Goal: Task Accomplishment & Management: Manage account settings

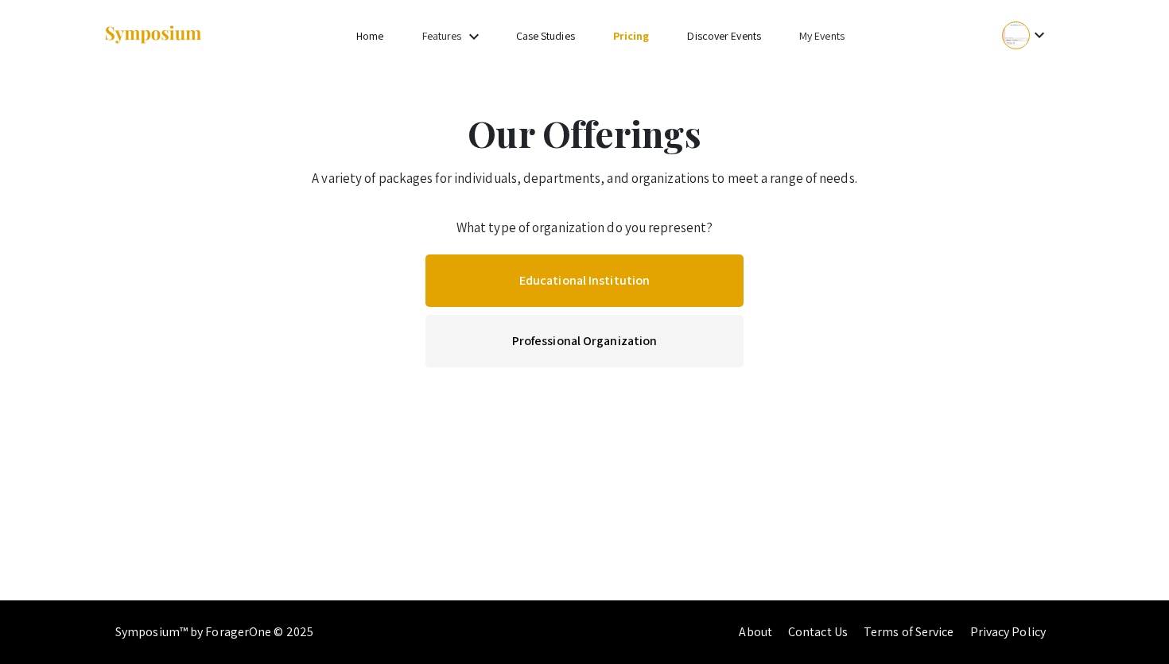
click at [603, 267] on link "Educational Institution" at bounding box center [585, 281] width 318 height 52
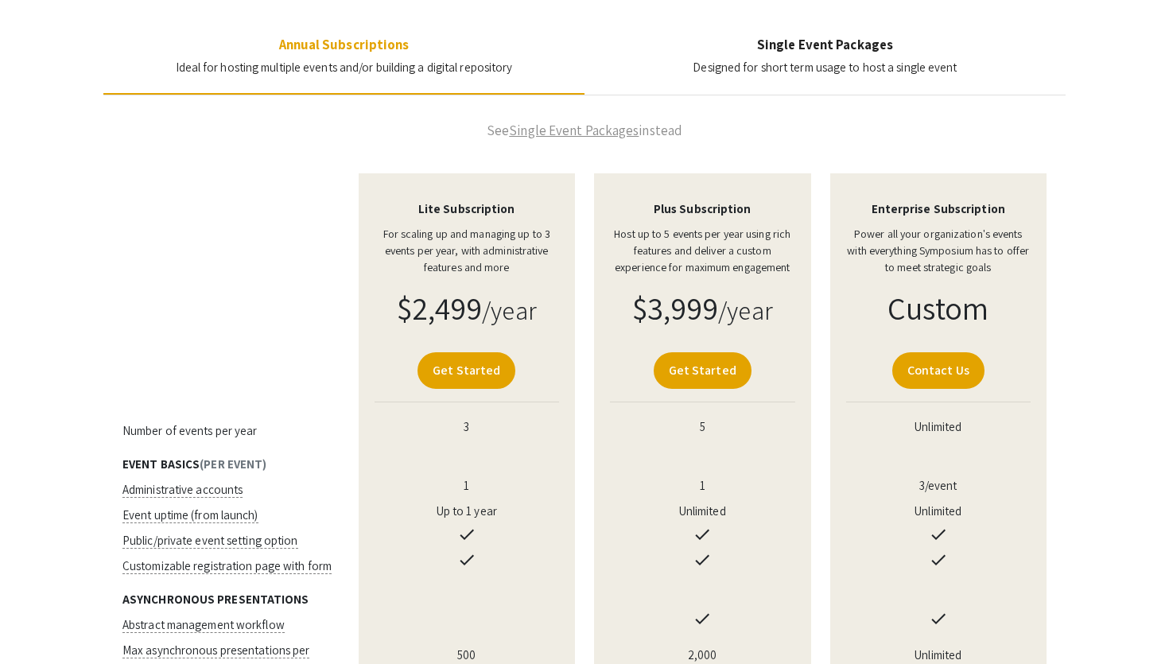
scroll to position [178, 0]
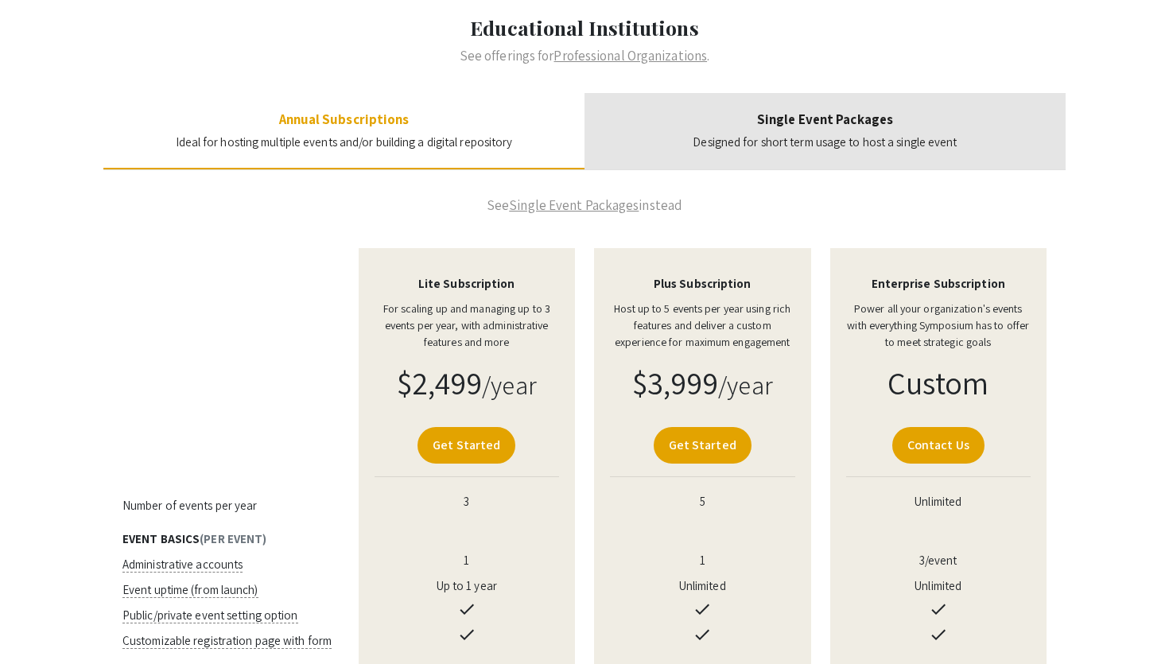
click at [813, 114] on h4 "Single Event Packages" at bounding box center [825, 119] width 264 height 16
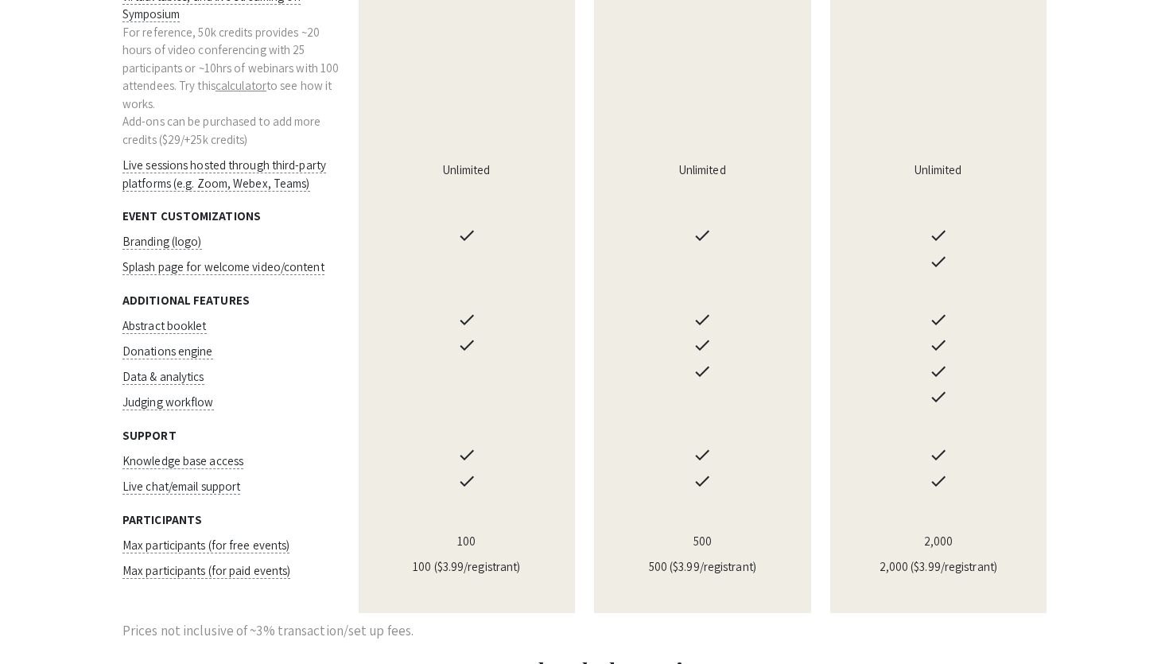
scroll to position [1067, 0]
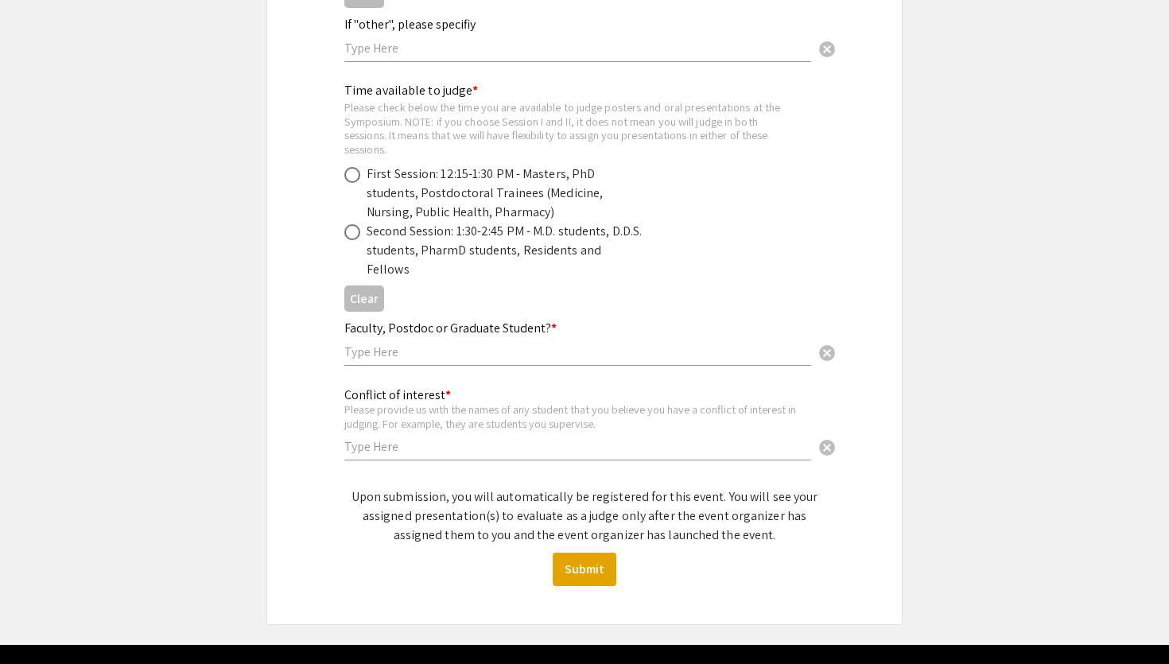
scroll to position [974, 0]
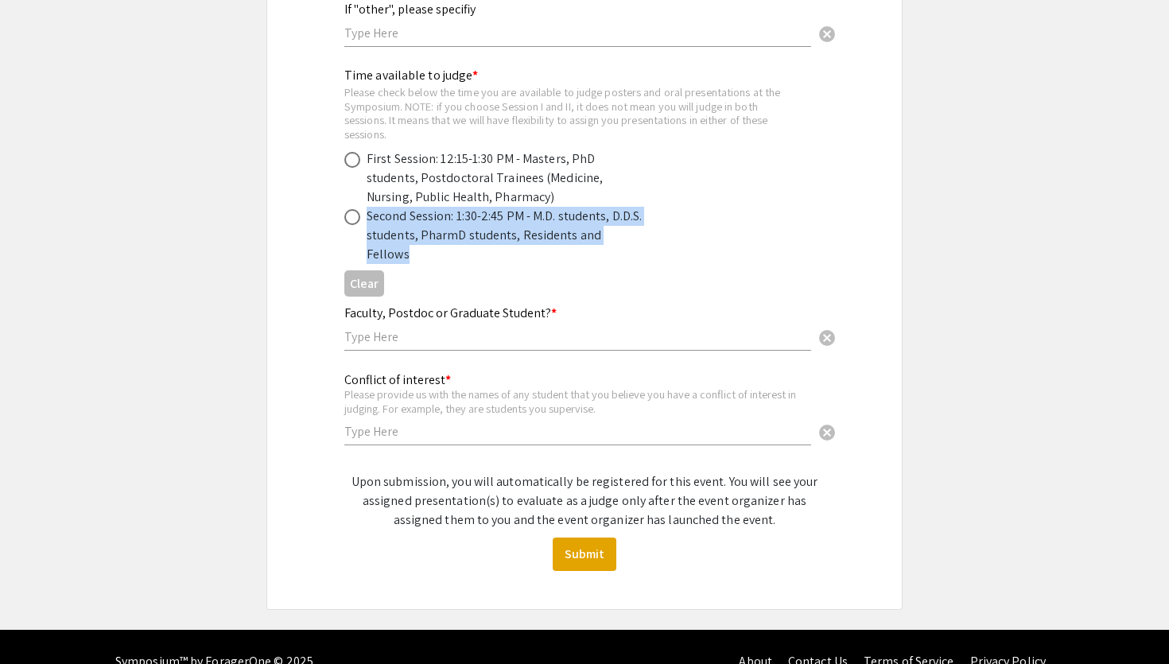
drag, startPoint x: 367, startPoint y: 220, endPoint x: 695, endPoint y: 230, distance: 327.8
click at [695, 230] on div "Second Session: 1:30-2:45 PM - M.D. students, D.D.S. students, PharmD students,…" at bounding box center [571, 235] width 455 height 57
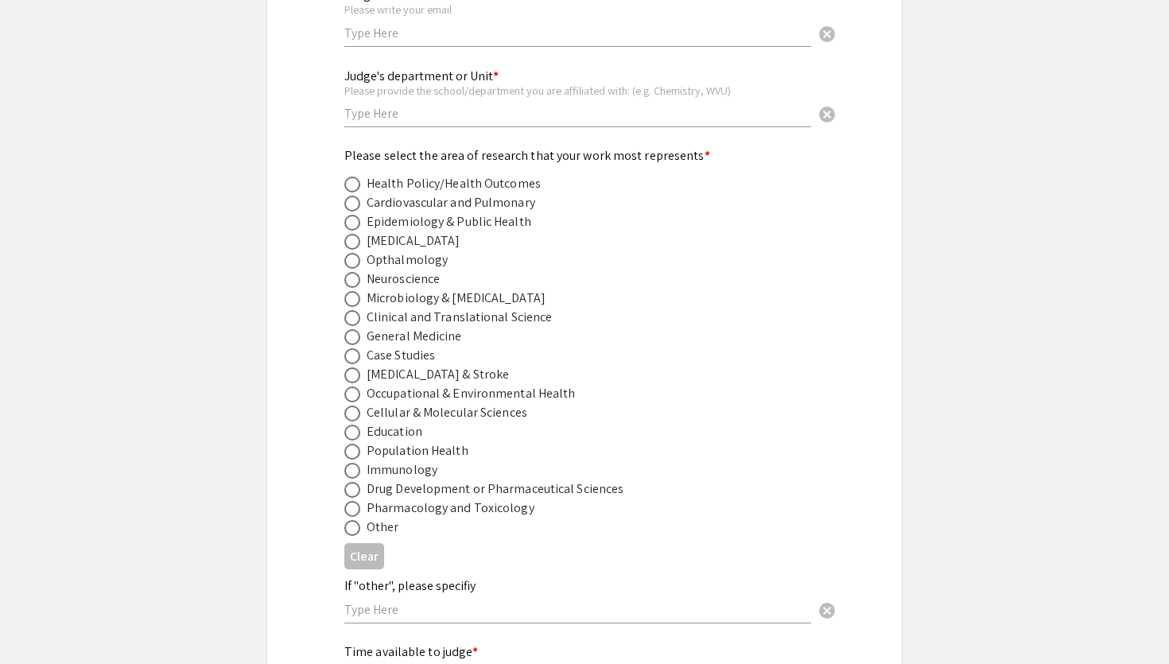
scroll to position [737, 0]
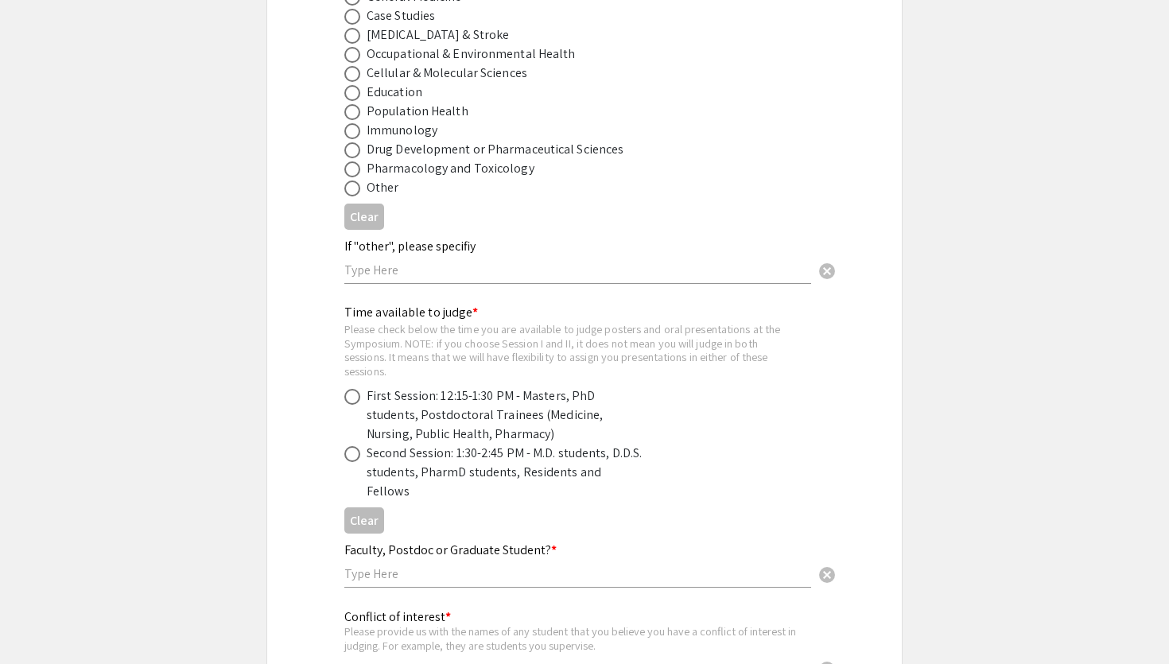
click at [355, 457] on span at bounding box center [352, 454] width 16 height 16
click at [355, 457] on input "radio" at bounding box center [352, 454] width 16 height 16
radio input "true"
click at [354, 399] on span at bounding box center [352, 397] width 16 height 16
click at [354, 399] on input "radio" at bounding box center [352, 397] width 16 height 16
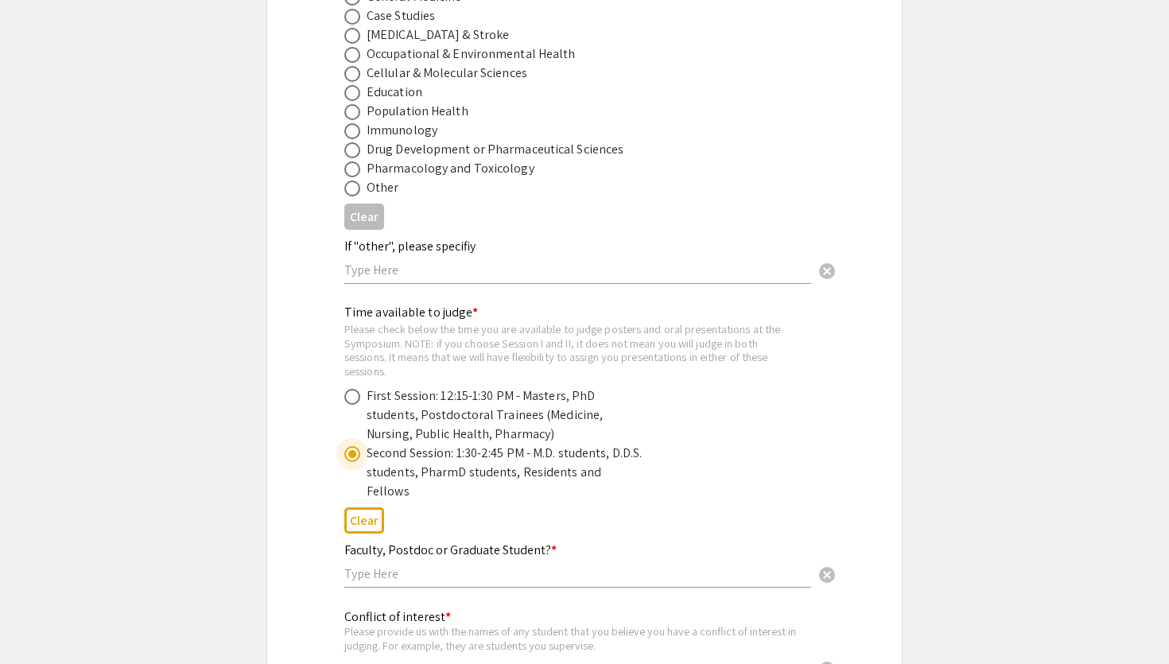
radio input "true"
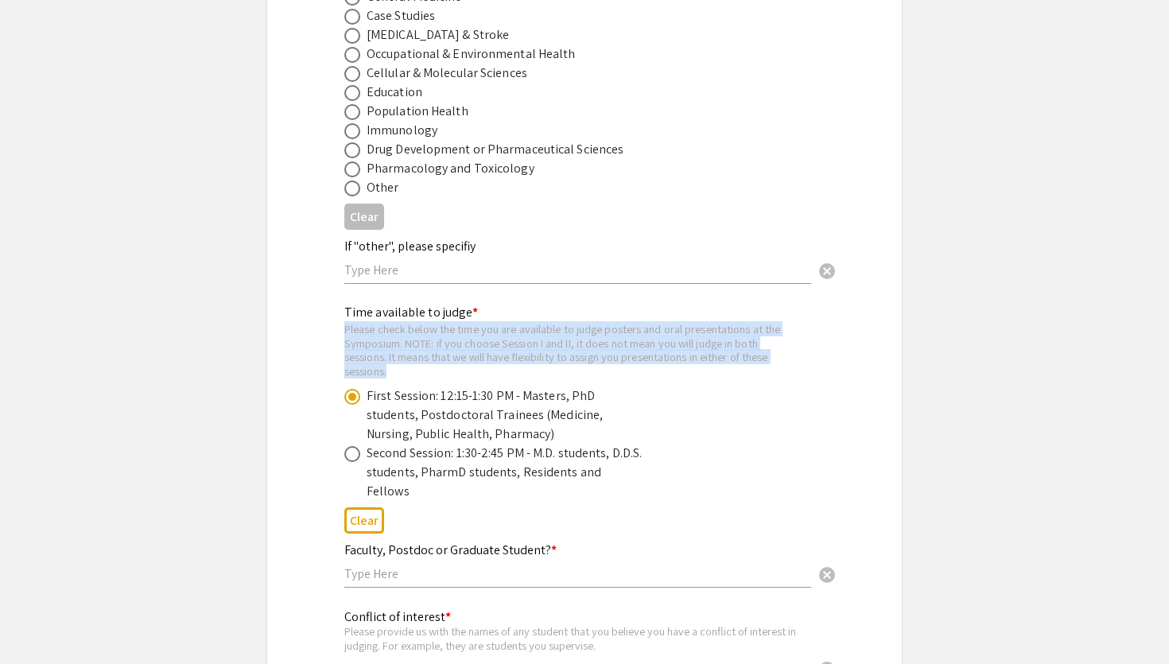
drag, startPoint x: 403, startPoint y: 377, endPoint x: 344, endPoint y: 336, distance: 72.6
click at [344, 336] on div "Please check below the time you are available to judge posters and oral present…" at bounding box center [571, 350] width 455 height 56
copy div "Please check below the time you are available to judge posters and oral present…"
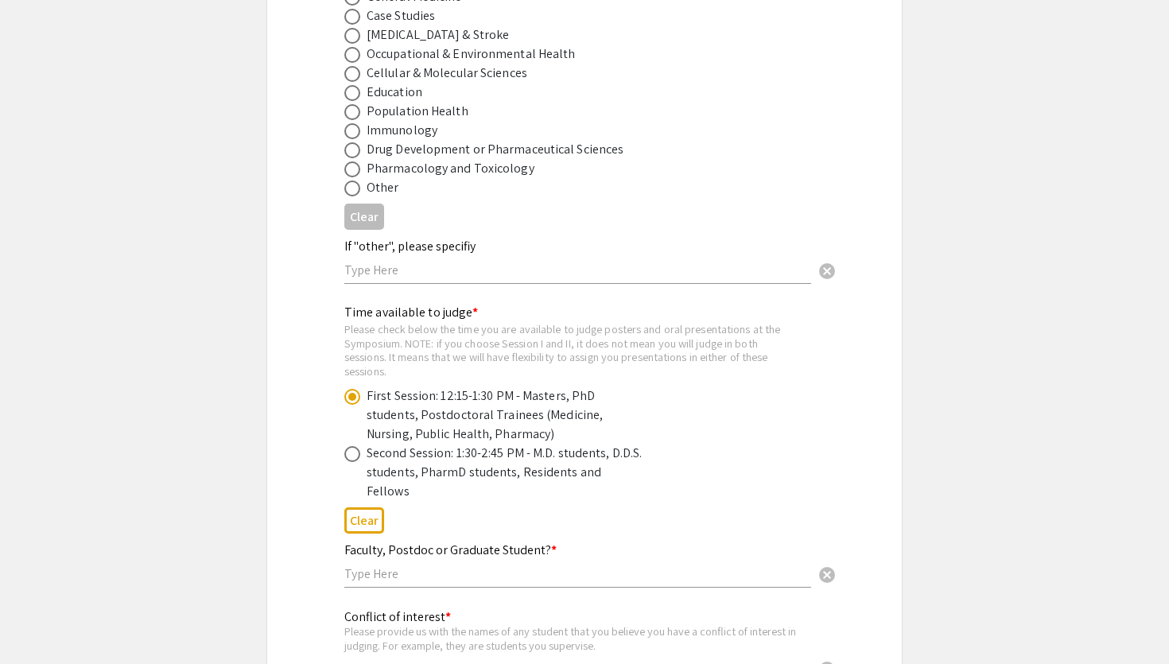
click at [433, 349] on div "Please check below the time you are available to judge posters and oral present…" at bounding box center [571, 350] width 455 height 56
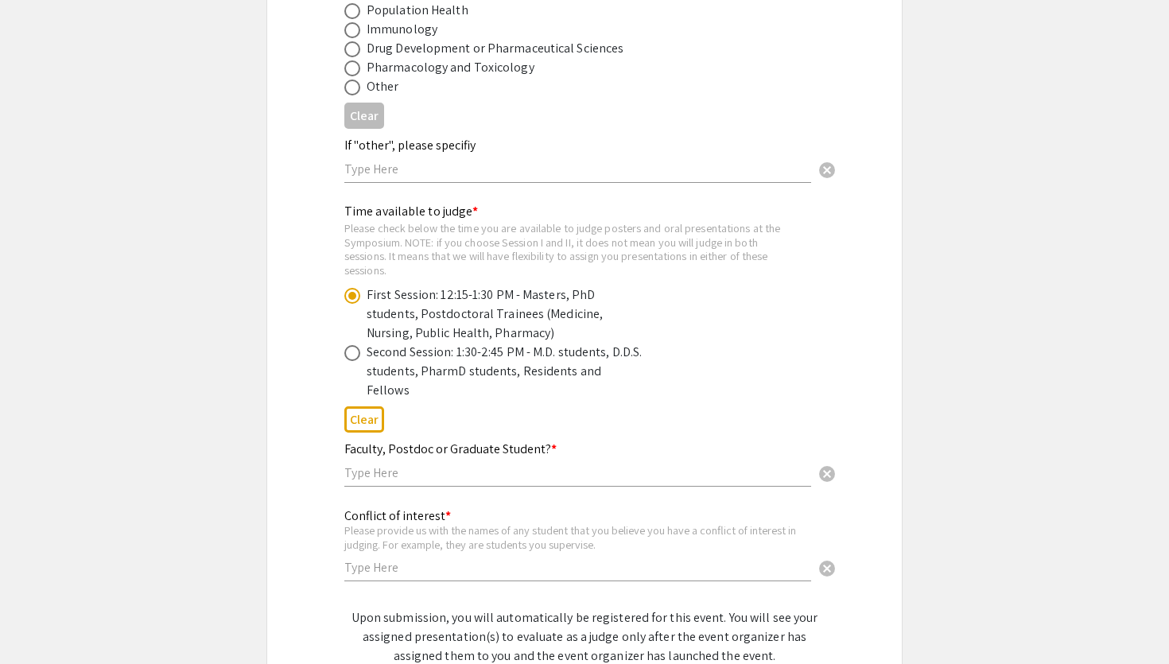
scroll to position [839, 0]
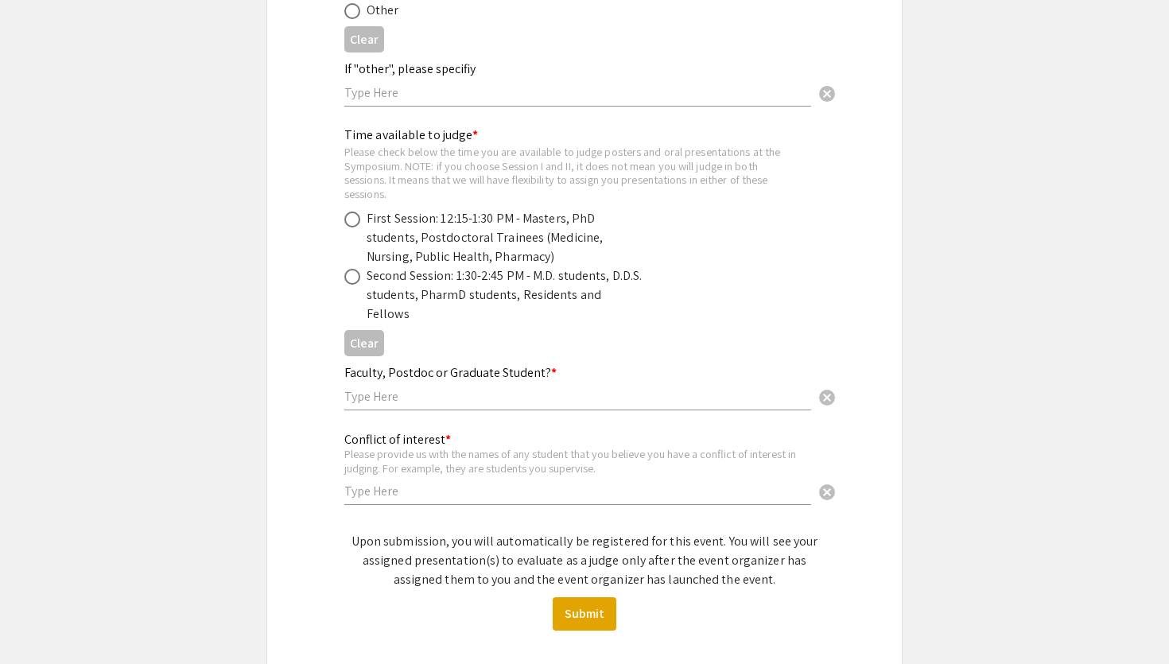
scroll to position [886, 0]
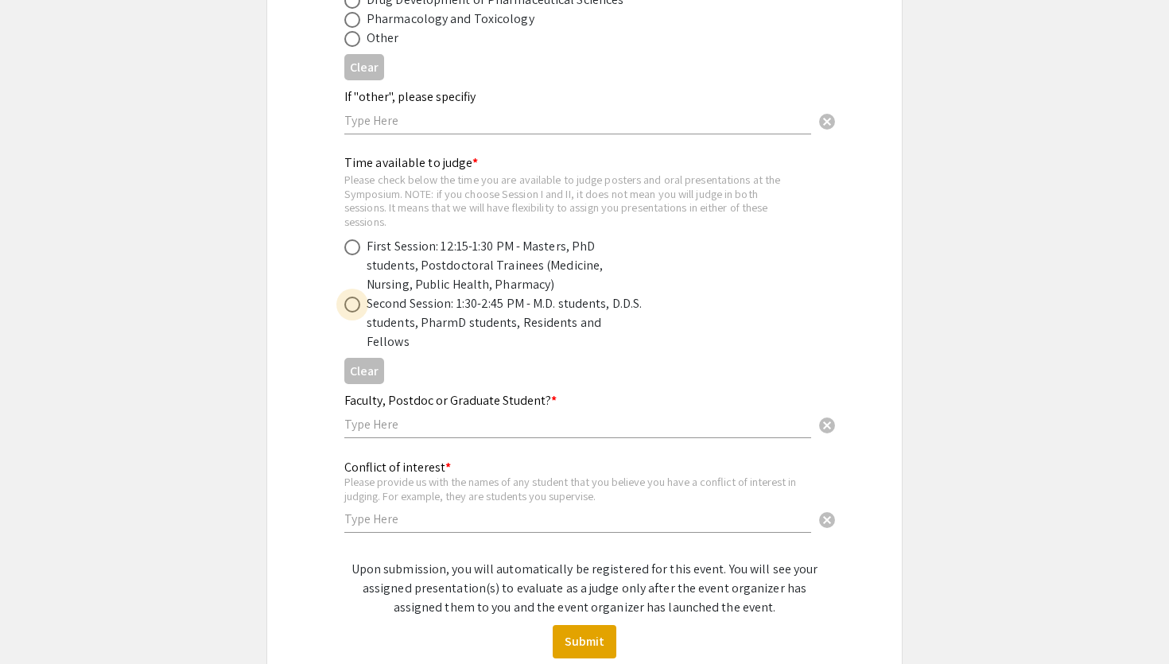
click at [355, 313] on span at bounding box center [352, 305] width 16 height 16
click at [355, 313] on input "radio" at bounding box center [352, 305] width 16 height 16
radio input "true"
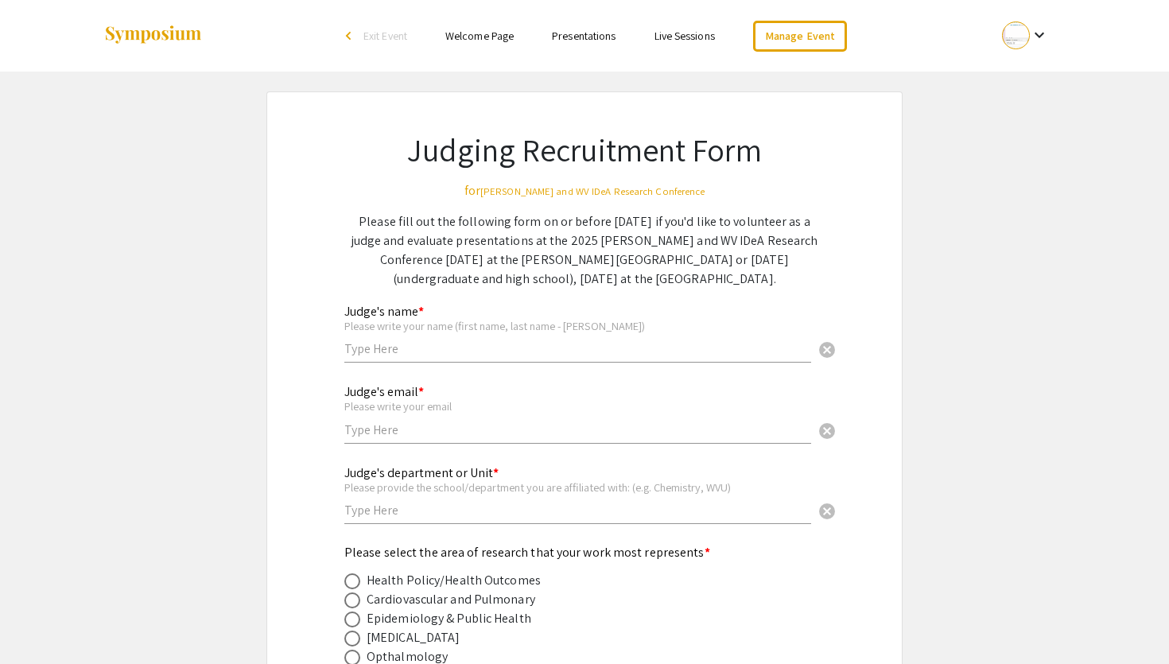
scroll to position [721, 0]
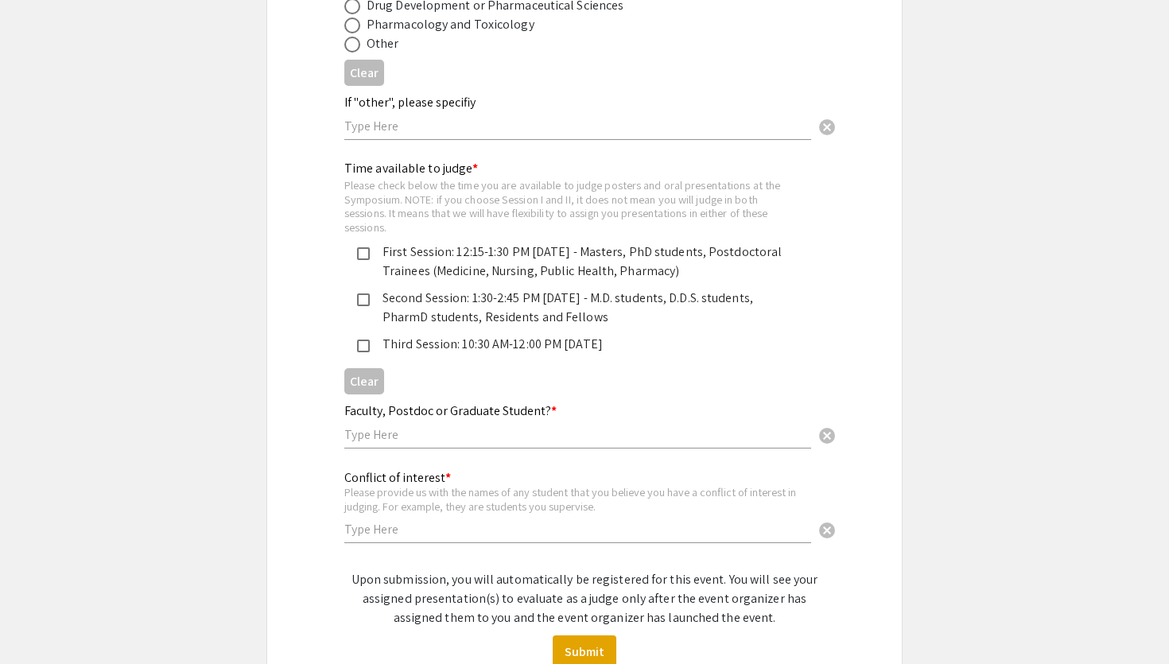
scroll to position [880, 0]
click at [539, 347] on div "Third Session: 10:30 AM-12:00 PM Saturday 10/18" at bounding box center [578, 345] width 417 height 19
click at [360, 258] on mat-pseudo-checkbox at bounding box center [363, 254] width 13 height 13
click at [363, 304] on mat-pseudo-checkbox at bounding box center [363, 300] width 13 height 13
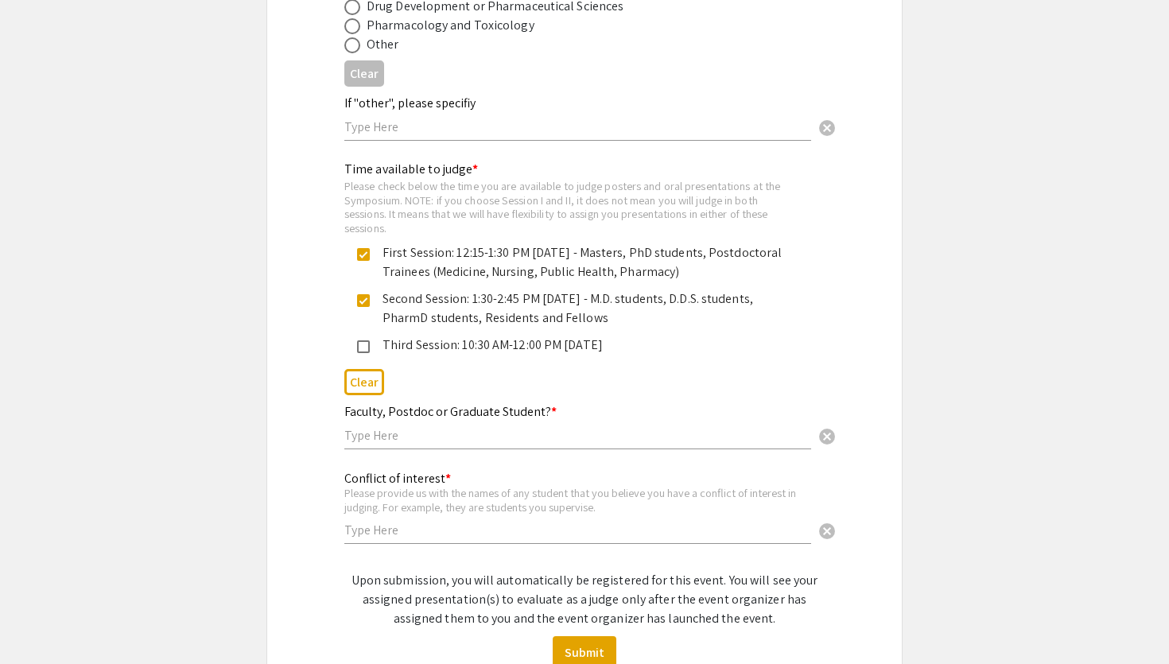
click at [429, 348] on div "Third Session: 10:30 AM-12:00 PM Saturday 10/18" at bounding box center [578, 345] width 417 height 19
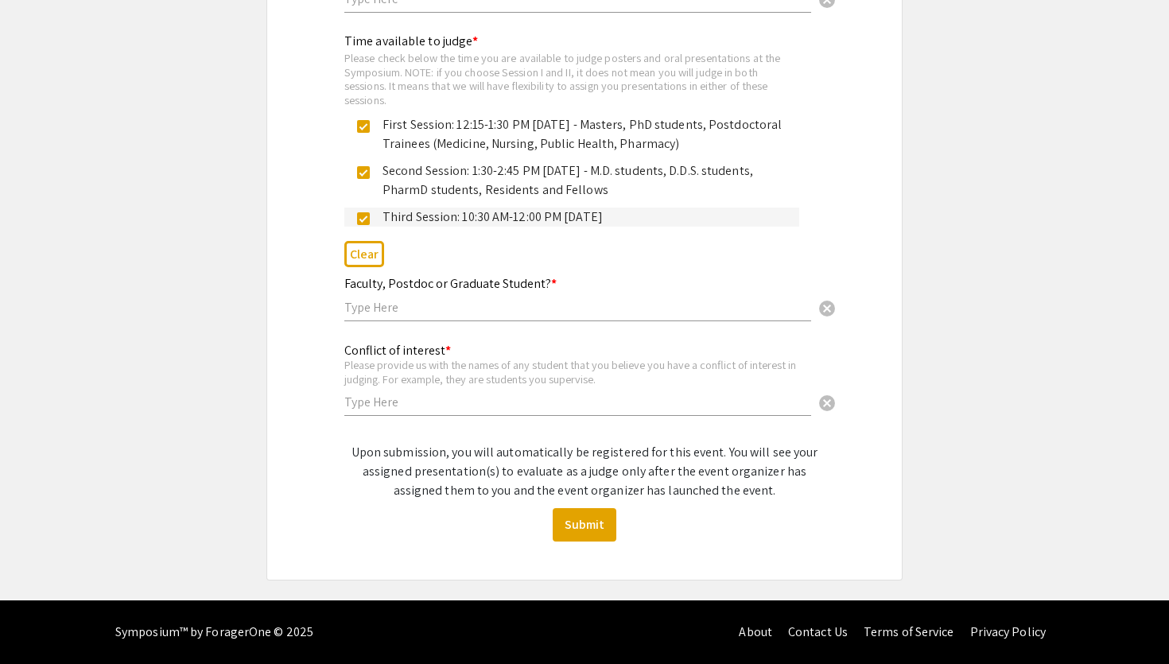
scroll to position [0, 0]
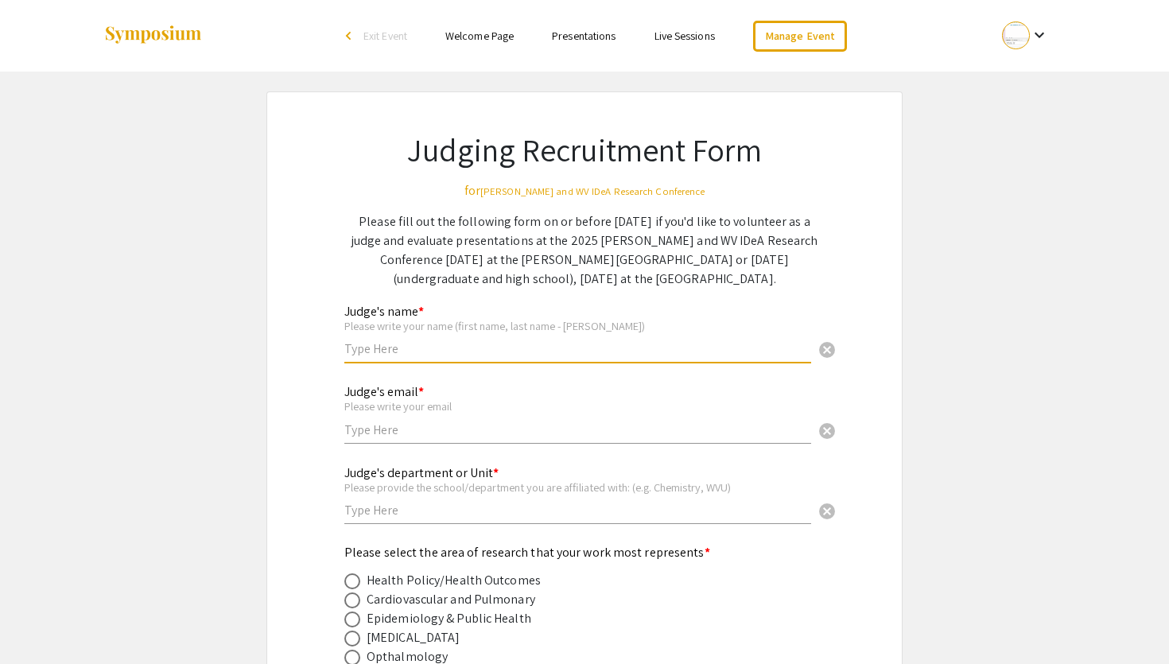
type input "Quidem quis facere n"
type input "Natus dolores elit"
type input "Quae incididunt in m"
radio input "true"
type input "Sint ut quia in ips"
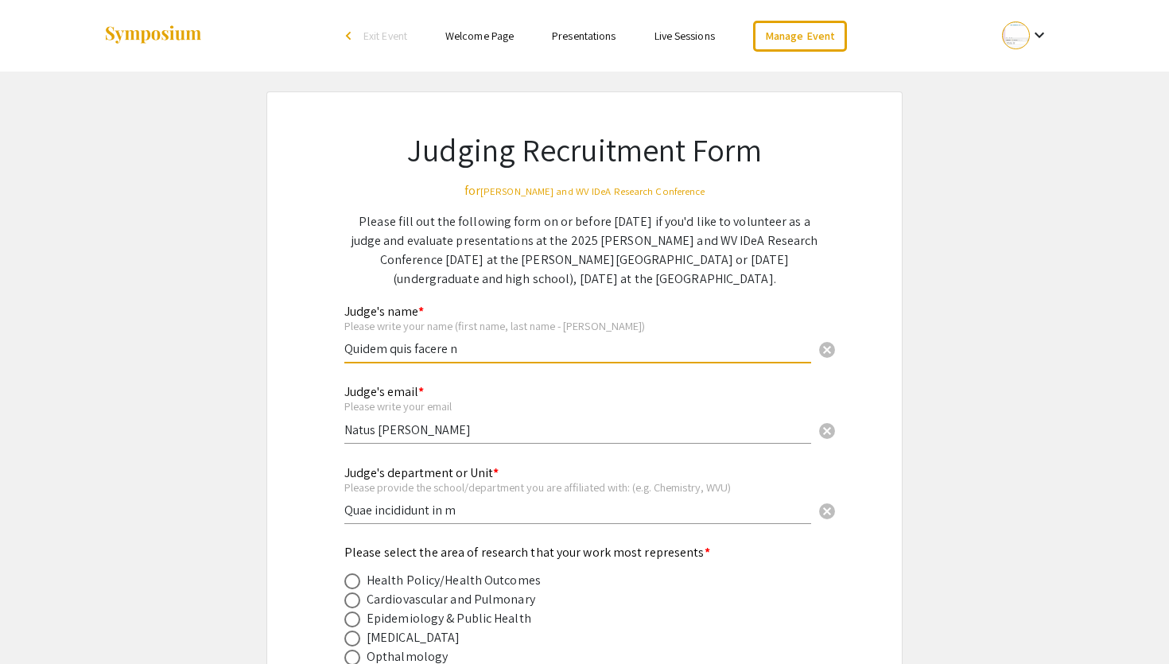
type input "Expedita consequuntu"
type input "Qui voluptatum minim"
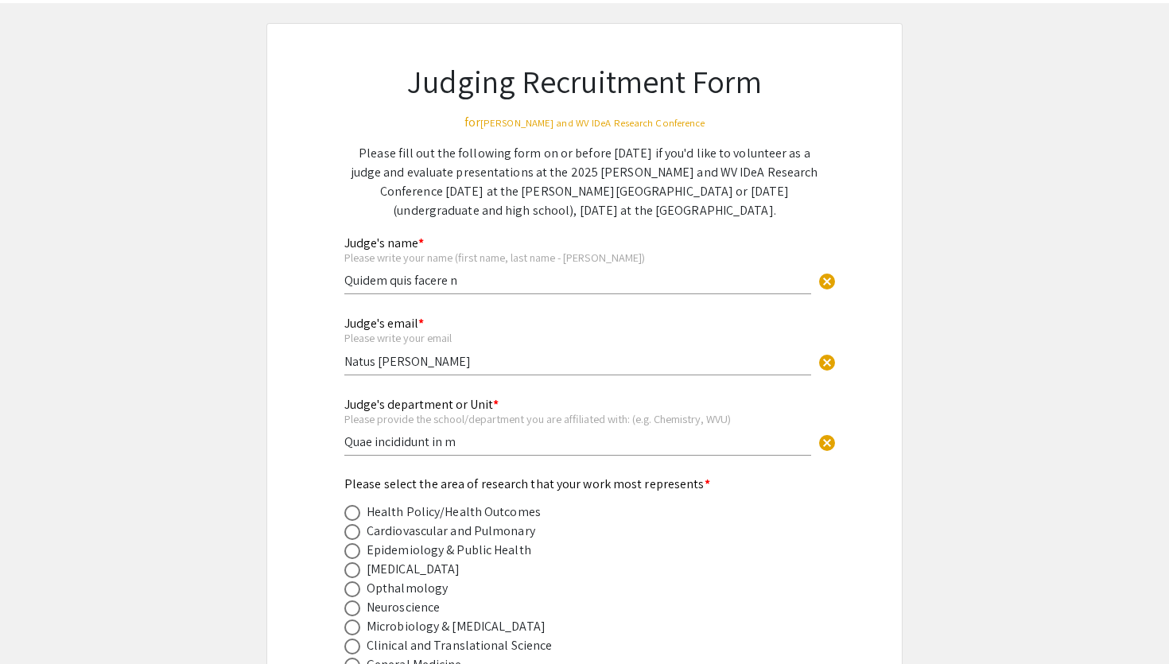
scroll to position [173, 0]
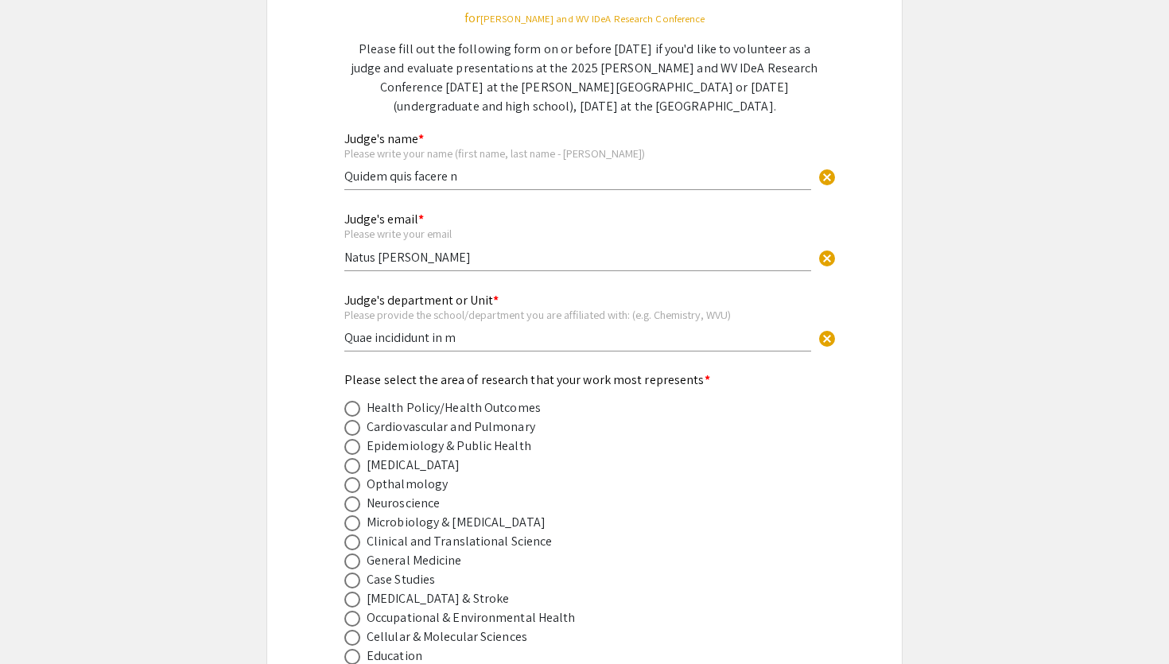
click at [433, 260] on input "Natus dolores elit" at bounding box center [577, 257] width 467 height 17
type input "michael@foragerone.com"
click at [356, 405] on span at bounding box center [352, 409] width 16 height 16
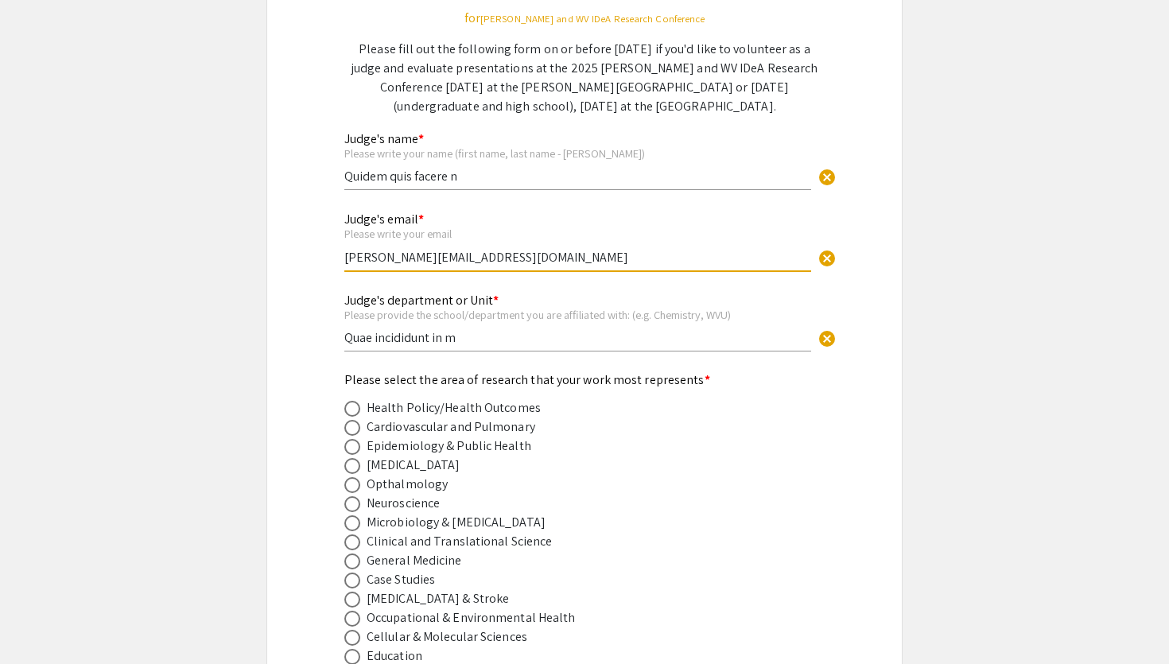
click at [356, 405] on input "radio" at bounding box center [352, 409] width 16 height 16
radio input "true"
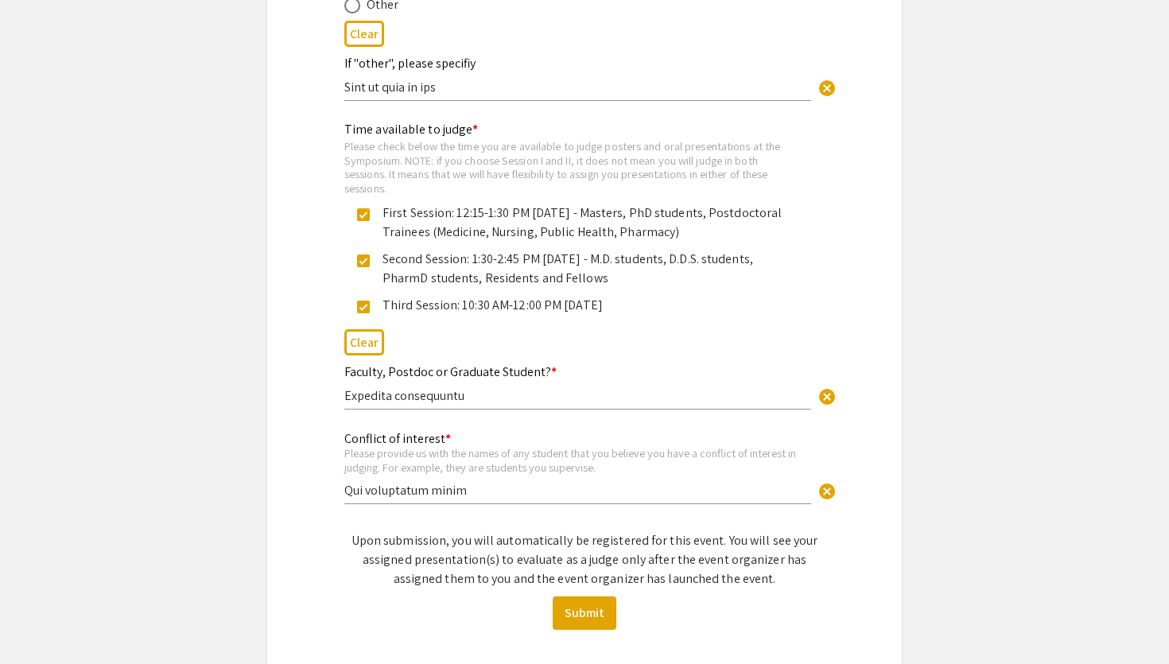
scroll to position [1012, 0]
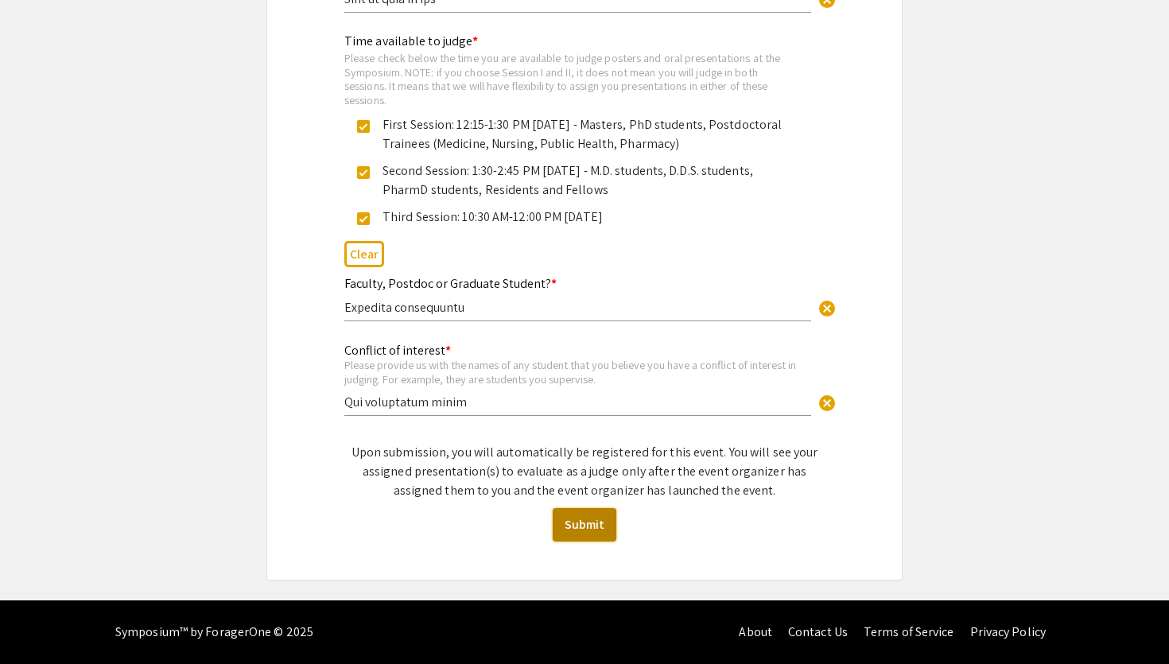
click at [601, 533] on button "Submit" at bounding box center [585, 524] width 64 height 33
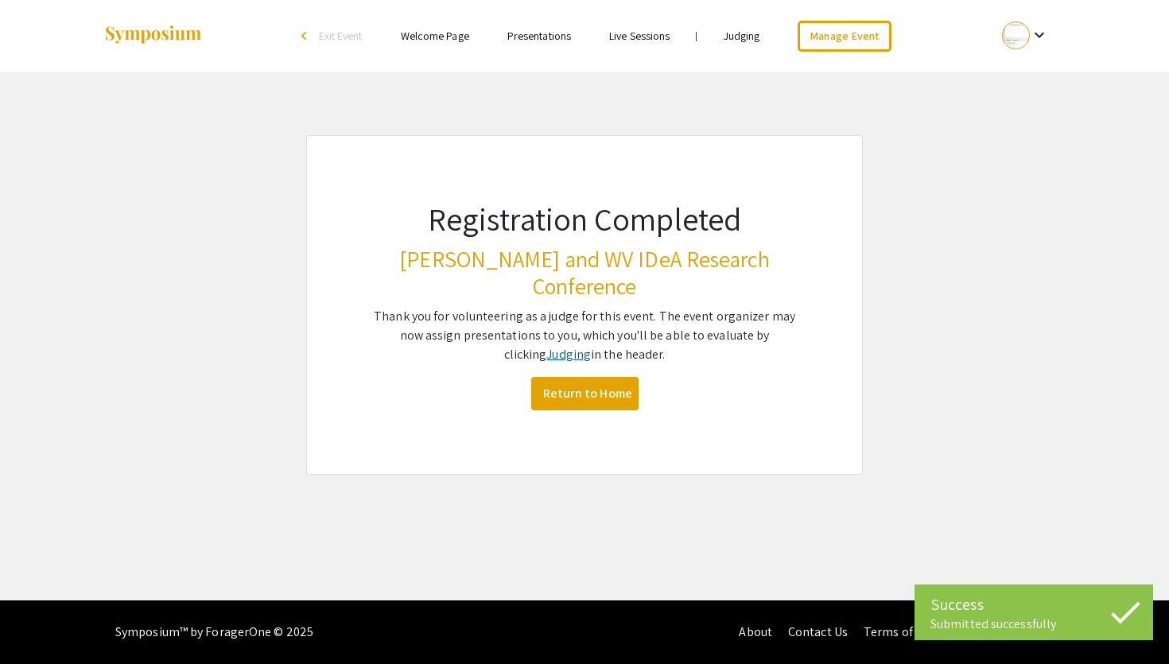
click at [546, 346] on link "Judging" at bounding box center [568, 354] width 45 height 17
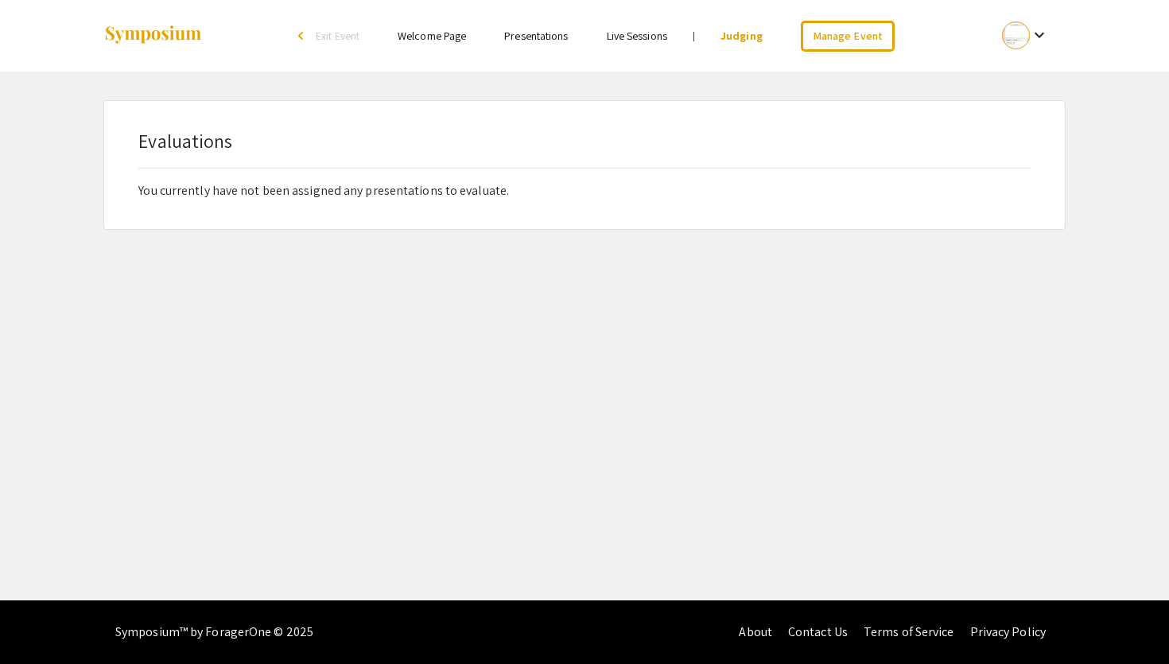
click at [656, 37] on link "Live Sessions" at bounding box center [637, 36] width 60 height 14
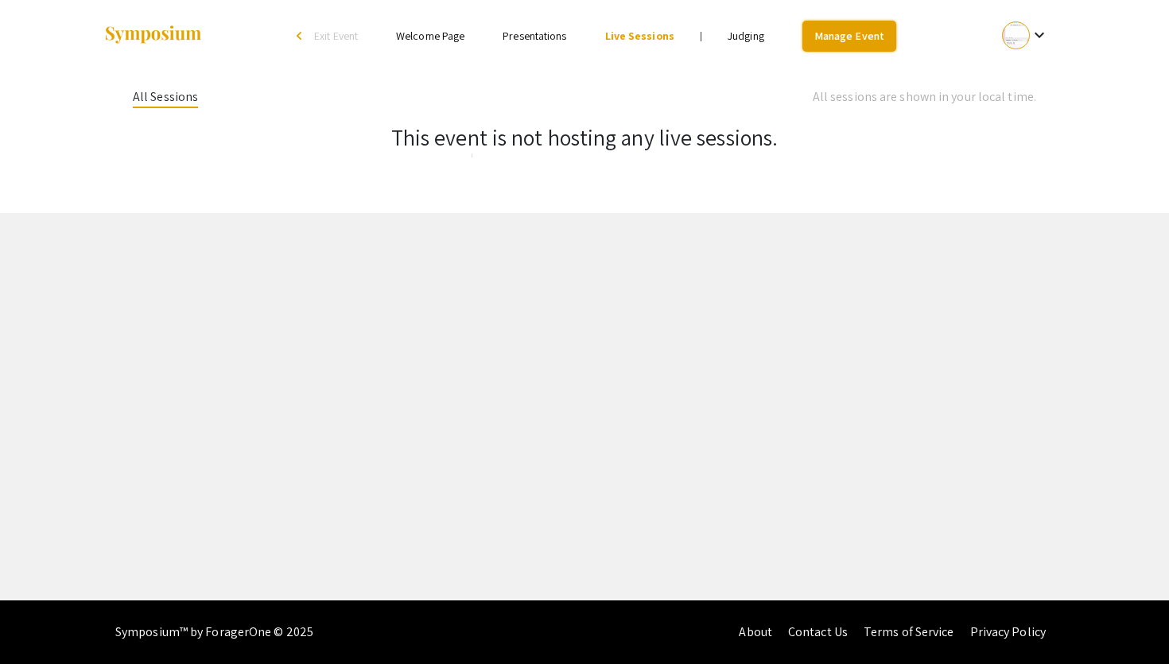
click at [839, 29] on link "Manage Event" at bounding box center [850, 36] width 94 height 31
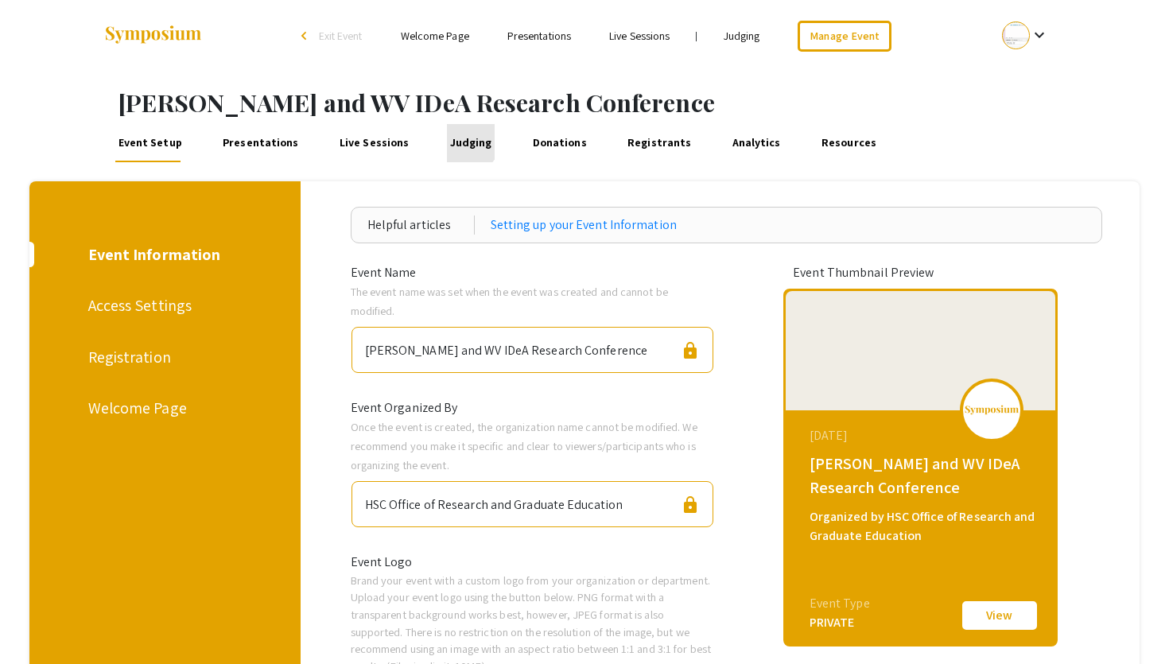
click at [452, 141] on link "Judging" at bounding box center [471, 143] width 48 height 38
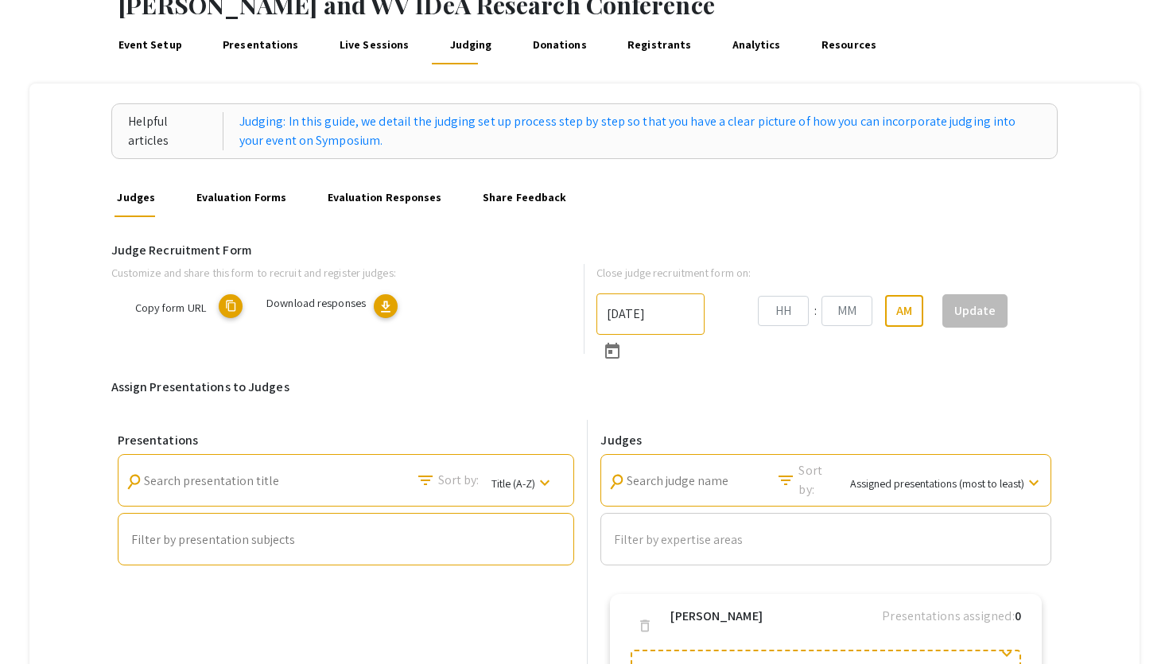
type input "[DATE]"
type input "11"
type input "59"
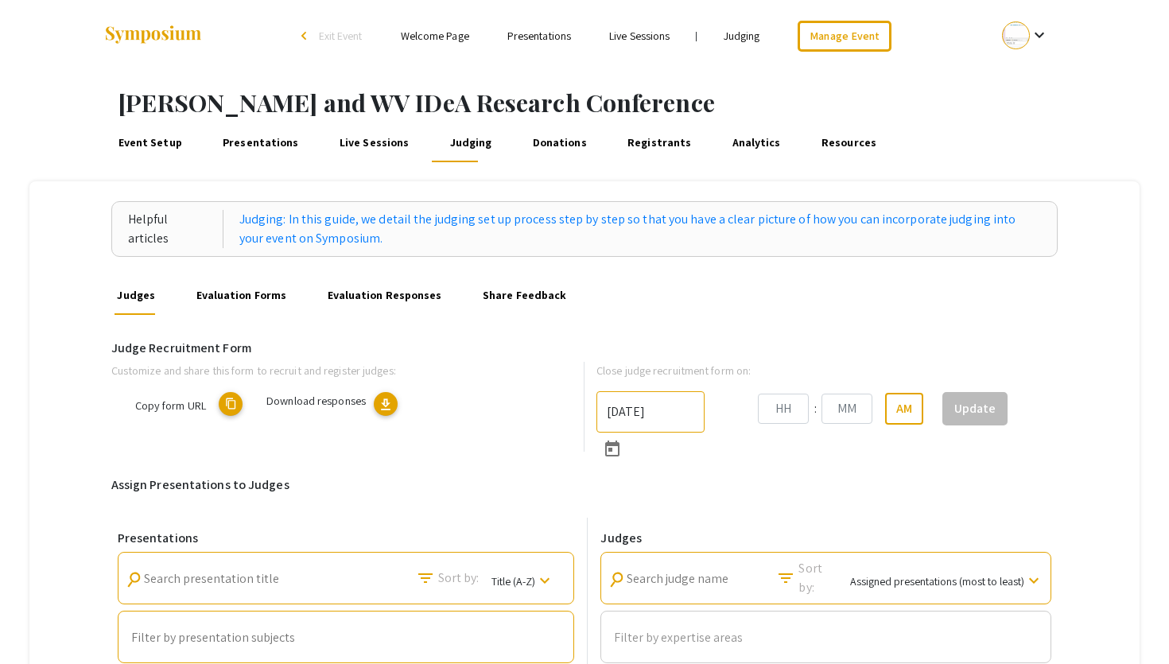
type input "[DATE]"
type input "11"
type input "59"
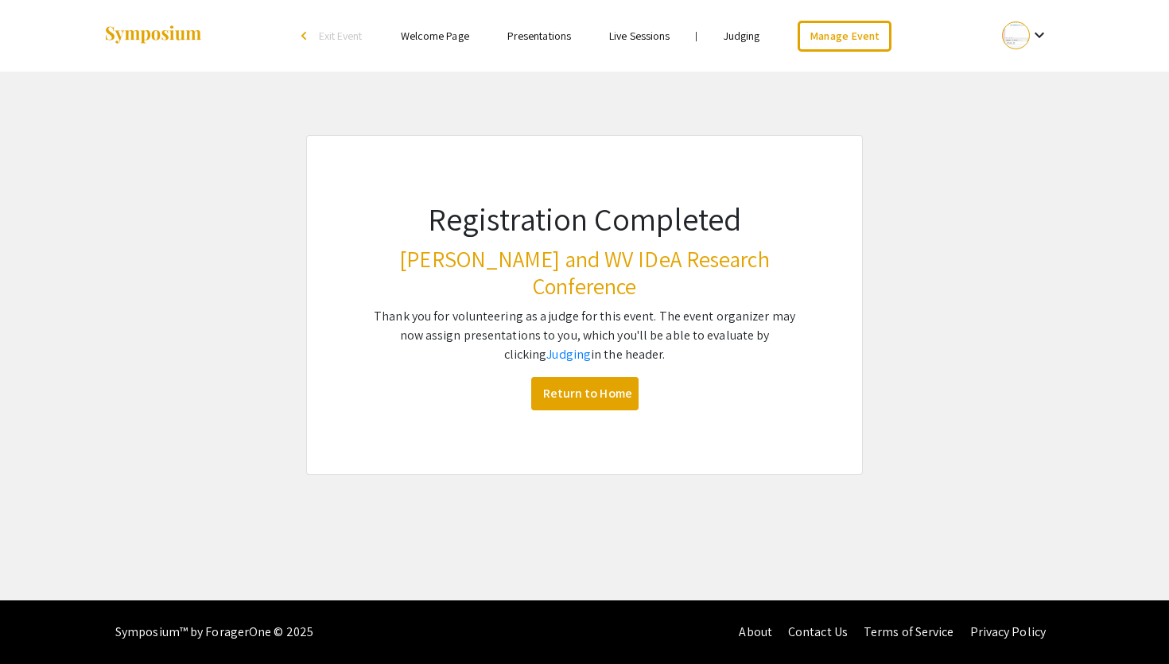
click at [756, 142] on div "Registration Completed [PERSON_NAME] and WV IDeA Research Conference Thank you …" at bounding box center [584, 305] width 557 height 340
click at [787, 121] on div "Skip navigation arrow_back_ios Exit Event Welcome Page Presentations Live Sessi…" at bounding box center [584, 300] width 1169 height 601
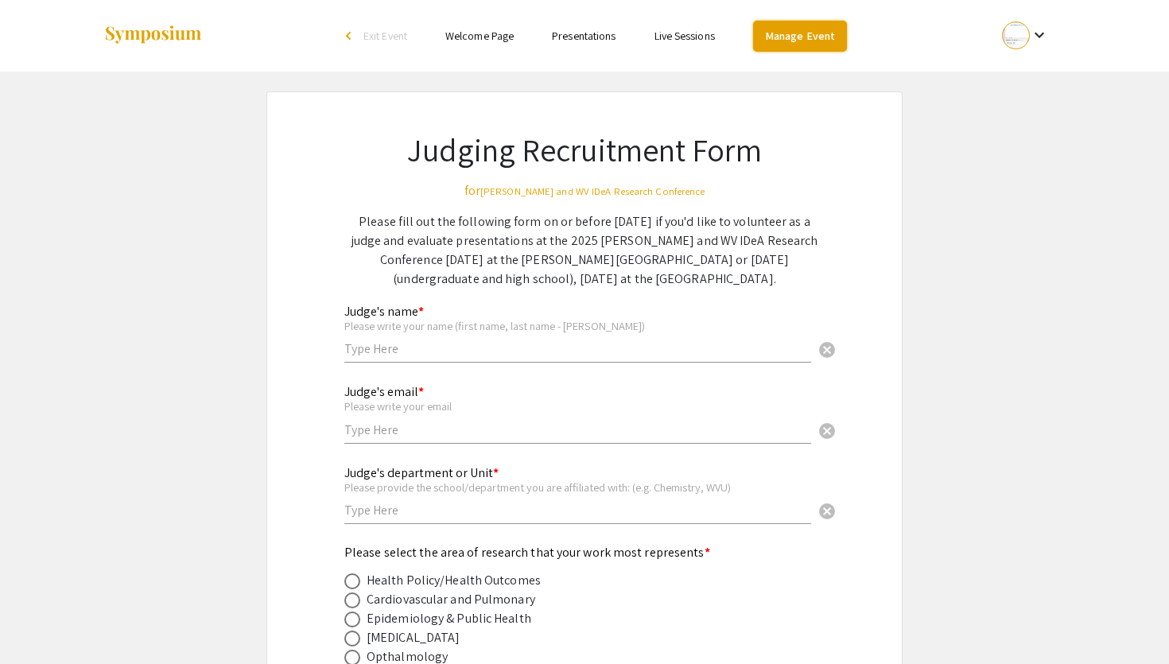
click at [782, 39] on link "Manage Event" at bounding box center [800, 36] width 94 height 31
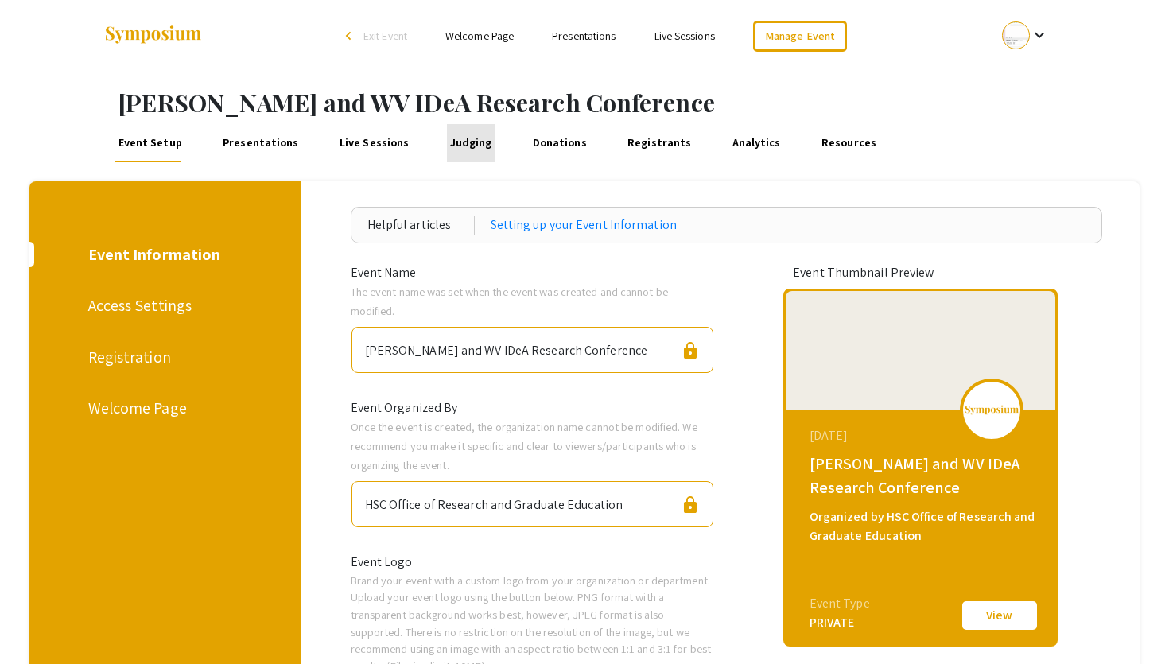
click at [464, 138] on link "Judging" at bounding box center [471, 143] width 48 height 38
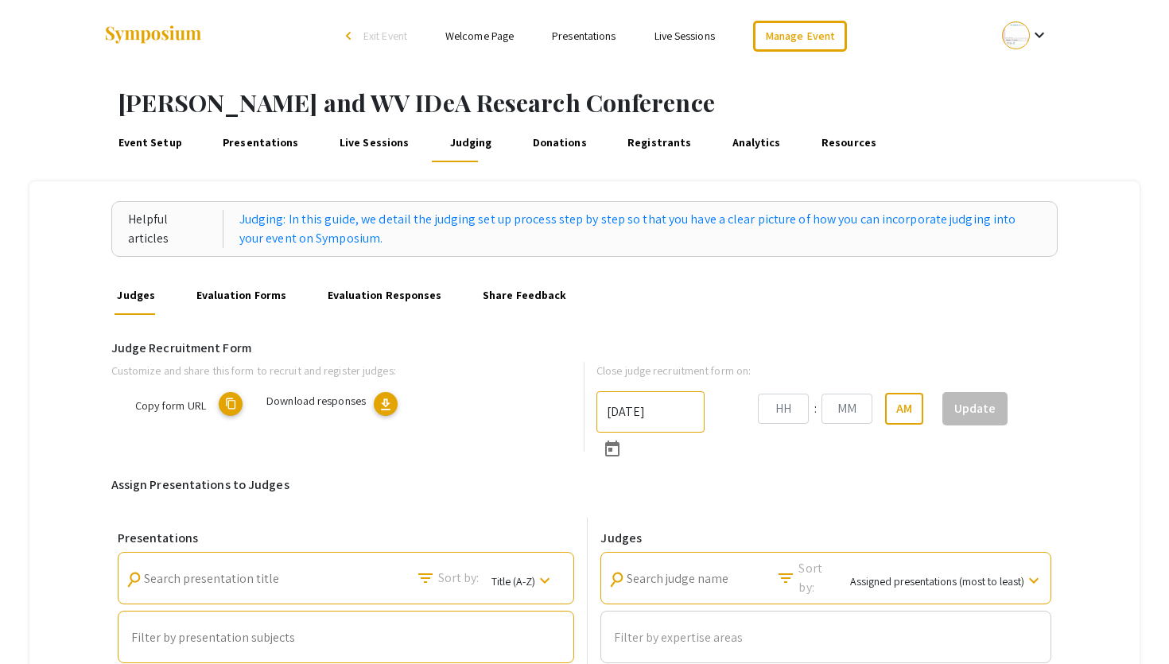
type input "[DATE]"
type input "11"
type input "59"
click at [465, 400] on span "Download responses" at bounding box center [423, 400] width 99 height 15
click at [498, 405] on span "download" at bounding box center [492, 405] width 16 height 16
